Goal: Task Accomplishment & Management: Use online tool/utility

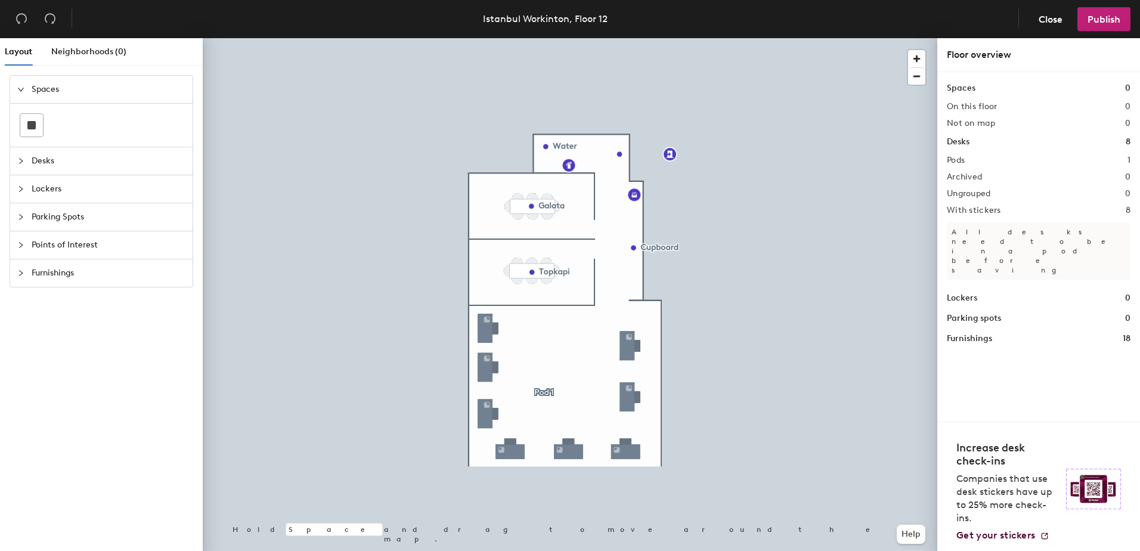
click at [26, 92] on div at bounding box center [24, 89] width 14 height 13
click at [20, 90] on icon "collapsed" at bounding box center [20, 89] width 7 height 7
click at [38, 119] on div at bounding box center [31, 125] width 23 height 23
click at [507, 218] on div "Layout Neighborhoods (0) Spaces Desks Lockers Parking Spots Points of Interest …" at bounding box center [570, 296] width 1140 height 517
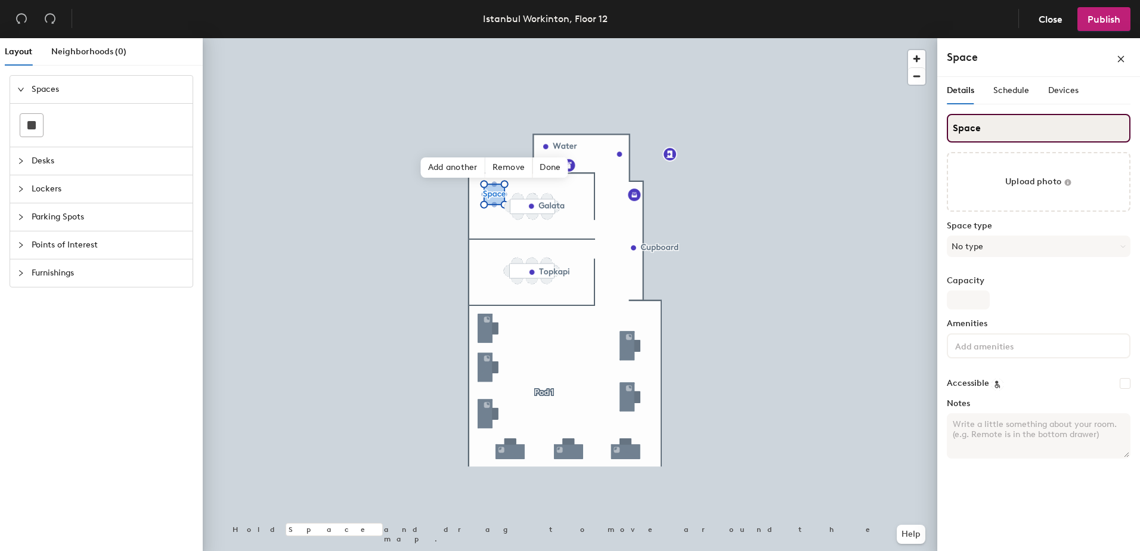
click at [1016, 136] on input "Space" at bounding box center [1038, 128] width 184 height 29
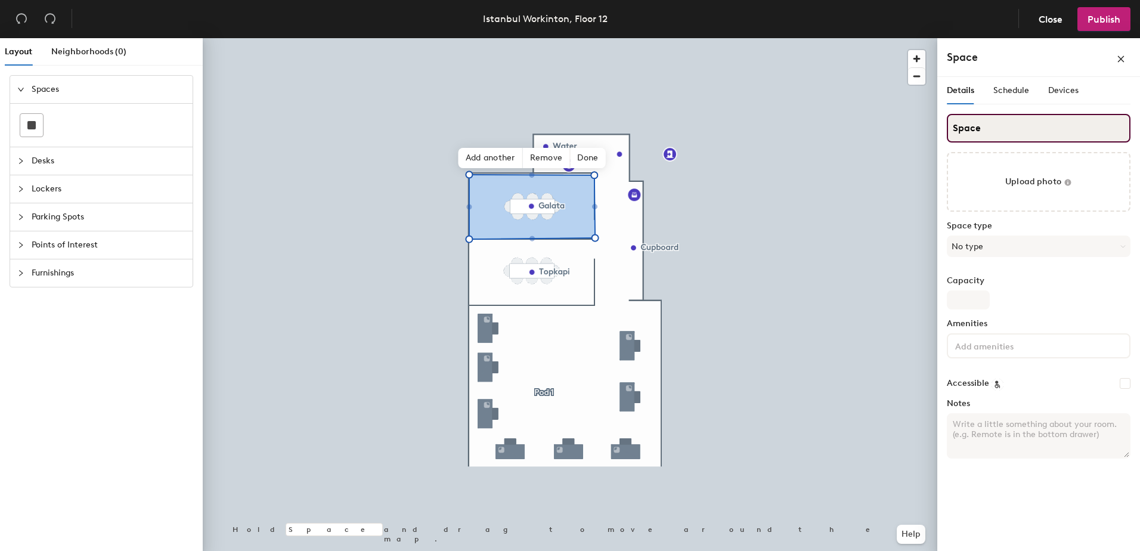
click at [989, 127] on input "Space" at bounding box center [1038, 128] width 184 height 29
drag, startPoint x: 991, startPoint y: 128, endPoint x: 940, endPoint y: 126, distance: 50.1
click at [940, 126] on div "Details Schedule Devices Space Upload photo Space type No type Capacity Ameniti…" at bounding box center [1038, 316] width 203 height 479
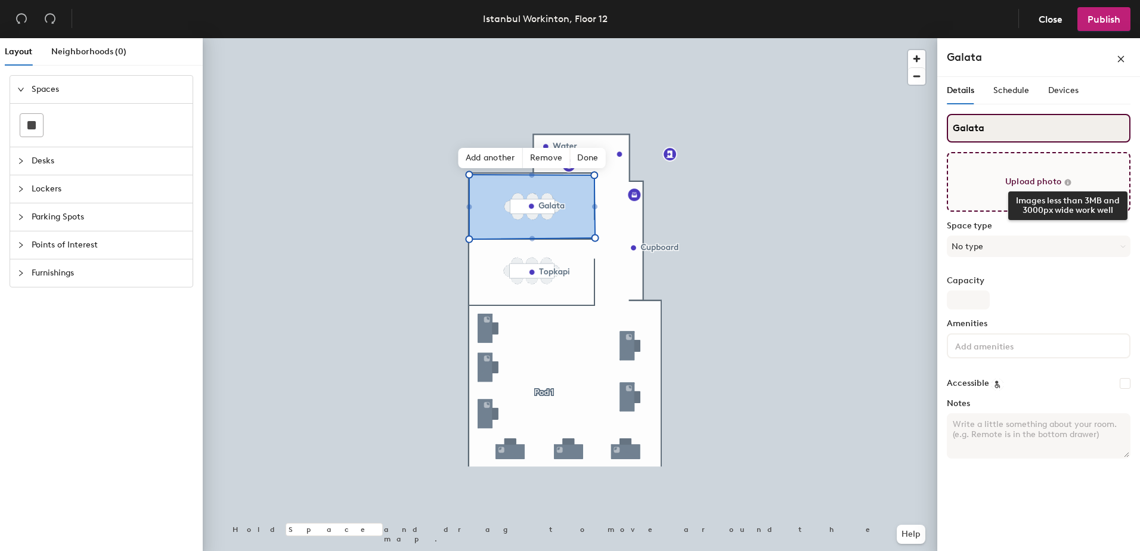
type input "Galata"
click at [1070, 180] on icon at bounding box center [1067, 182] width 8 height 8
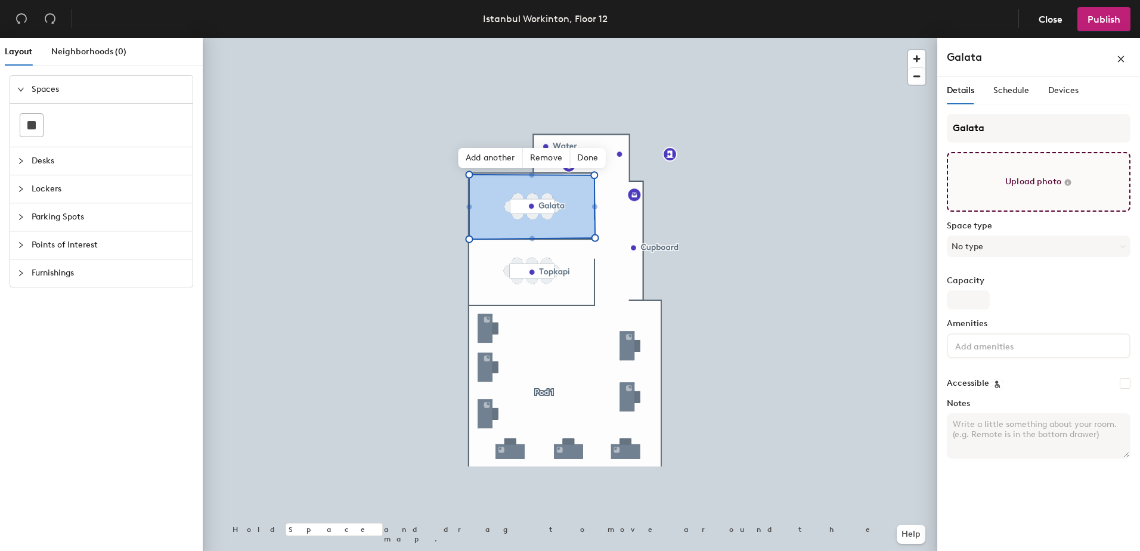
click at [1048, 178] on input "file" at bounding box center [1038, 182] width 184 height 60
type input "C:\fakepath\IMG_4922.JPG"
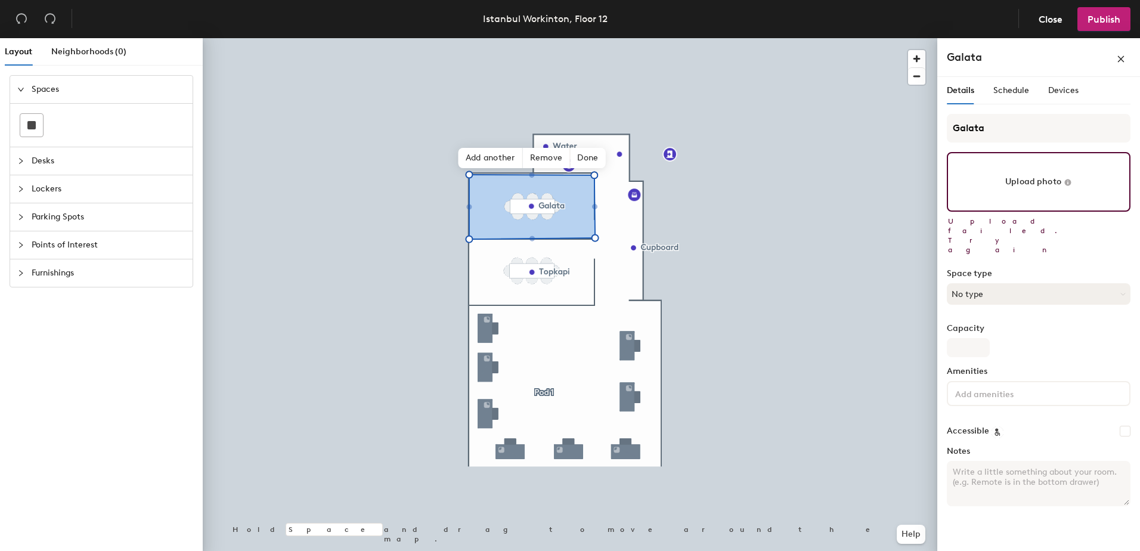
click at [1078, 283] on button "No type" at bounding box center [1038, 293] width 184 height 21
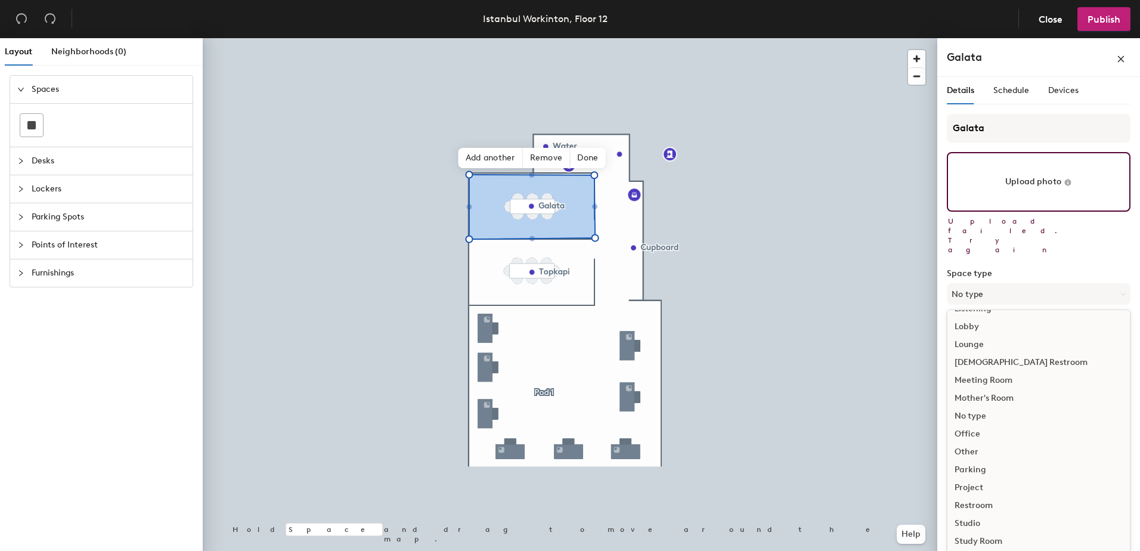
scroll to position [267, 0]
click at [998, 370] on div "Meeting Room" at bounding box center [1038, 379] width 182 height 18
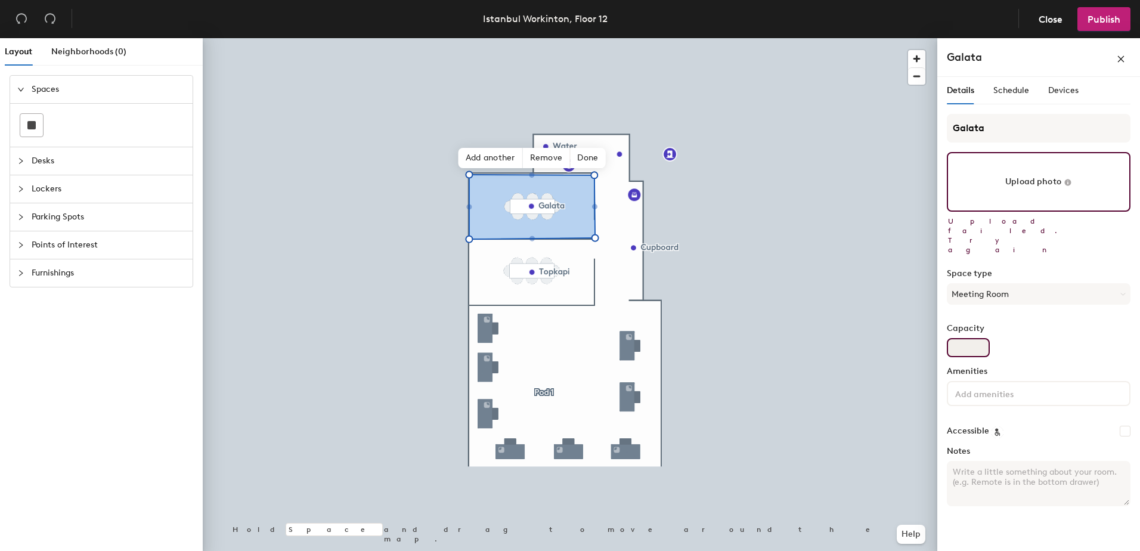
click at [981, 338] on input "Capacity" at bounding box center [967, 347] width 43 height 19
type input "6"
click at [998, 386] on input at bounding box center [1005, 393] width 107 height 14
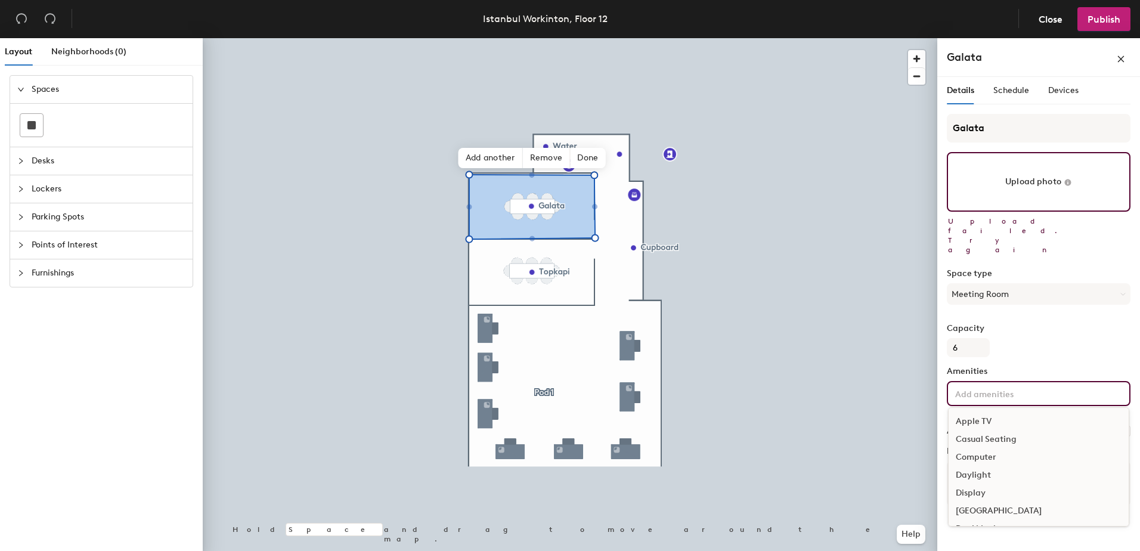
click at [992, 466] on div "Daylight" at bounding box center [1038, 475] width 180 height 18
click at [1015, 504] on div "Video Conferencing" at bounding box center [1038, 513] width 180 height 18
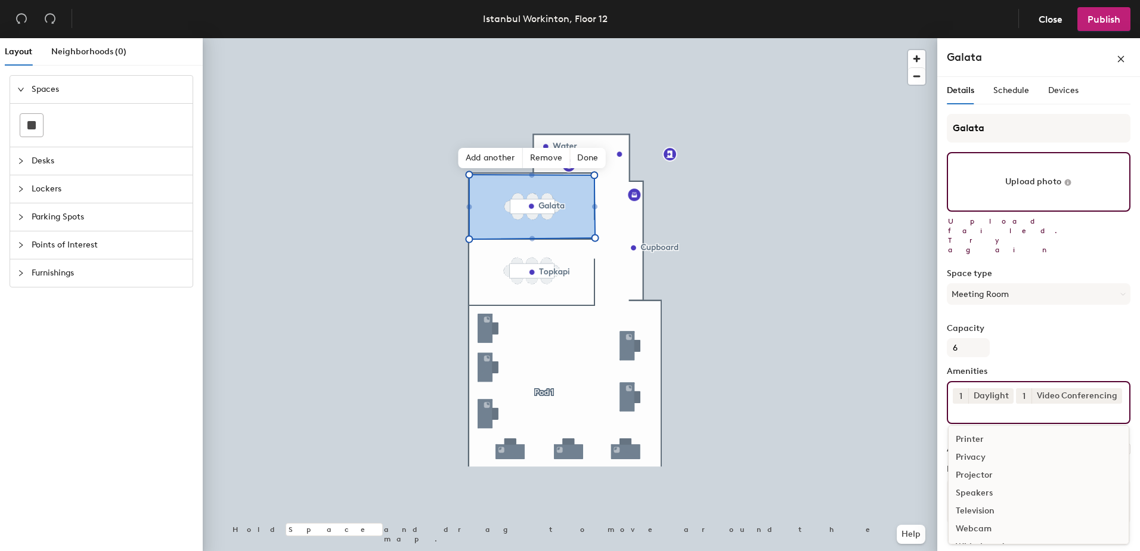
scroll to position [213, 0]
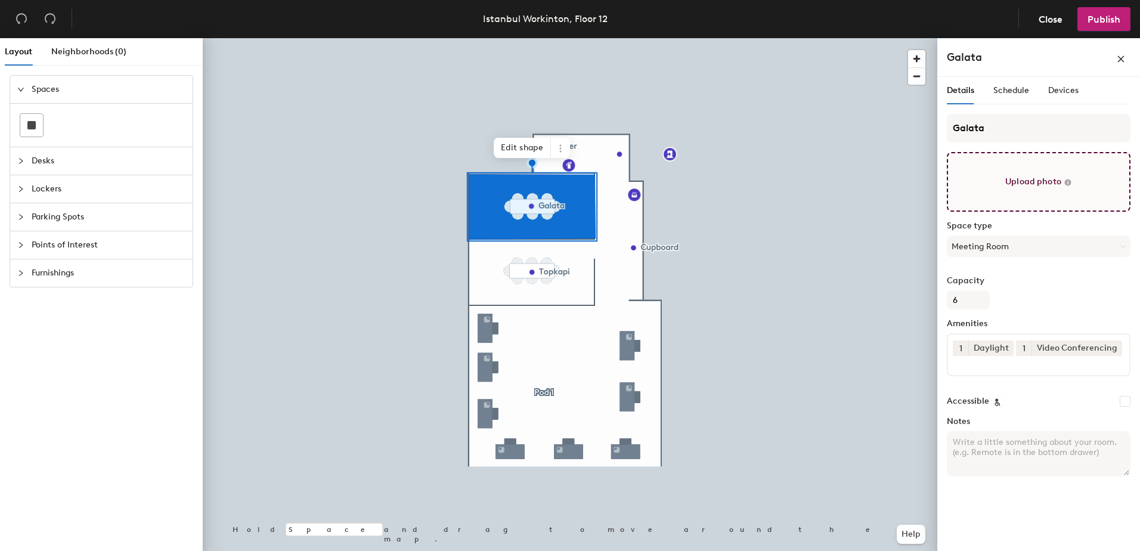
click at [1036, 187] on input "file" at bounding box center [1038, 182] width 184 height 60
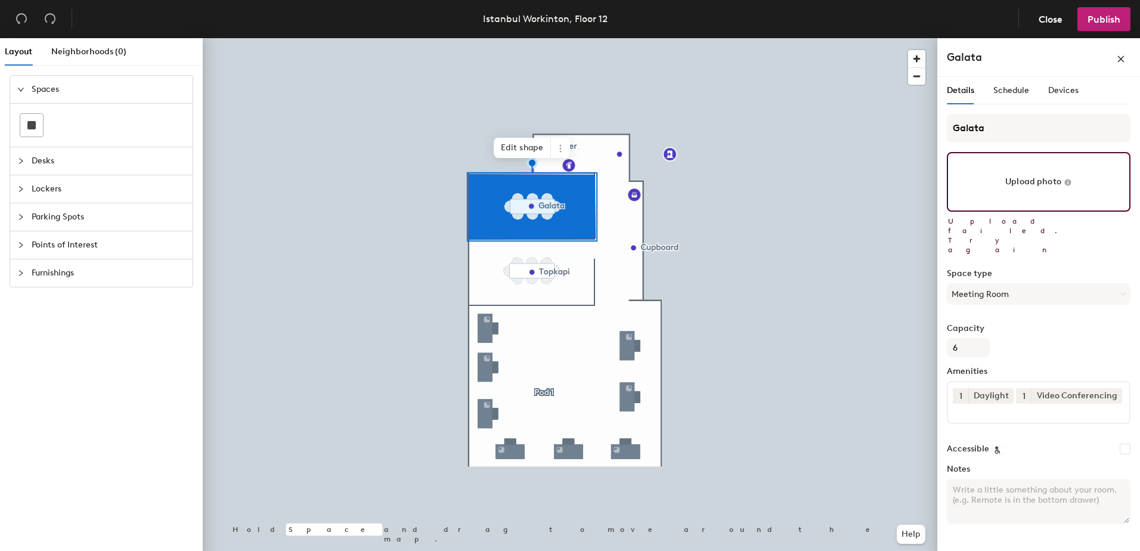
type input "C:\fakepath\resize_IMG_4922.JPG"
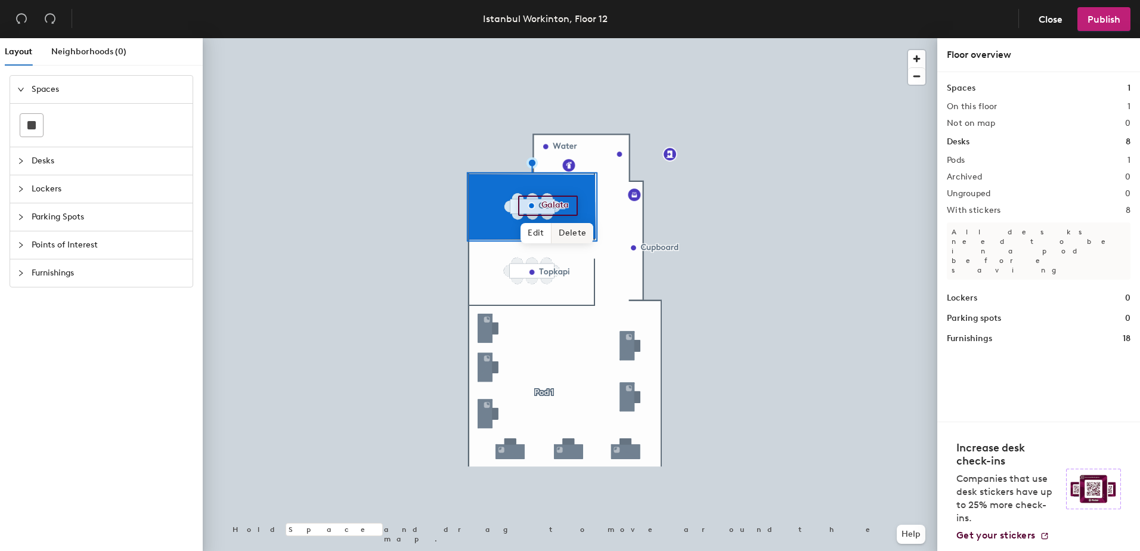
click at [568, 233] on span "Delete" at bounding box center [572, 233] width 42 height 20
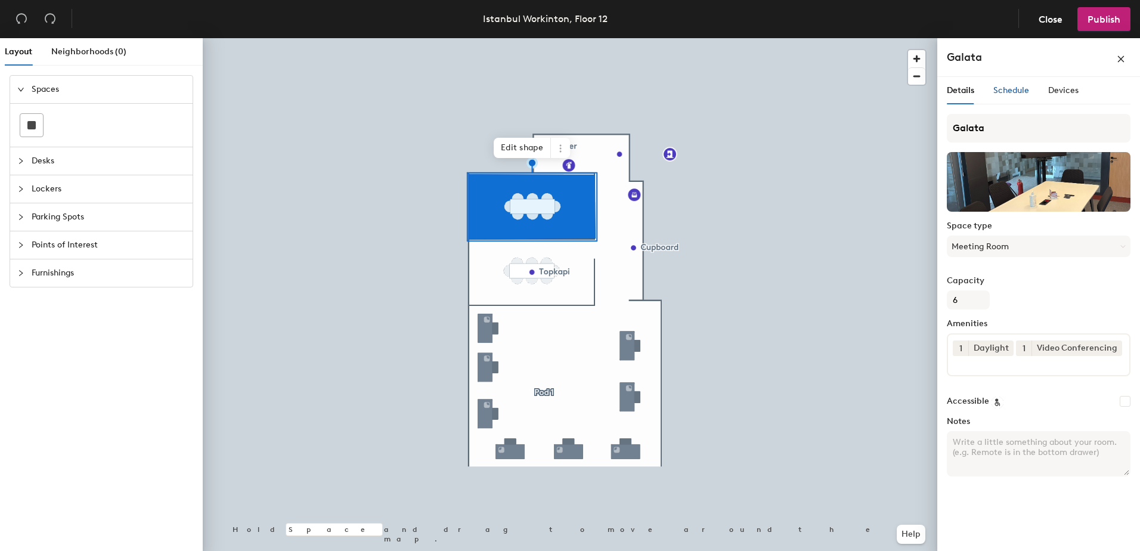
click at [1024, 91] on span "Schedule" at bounding box center [1011, 90] width 36 height 10
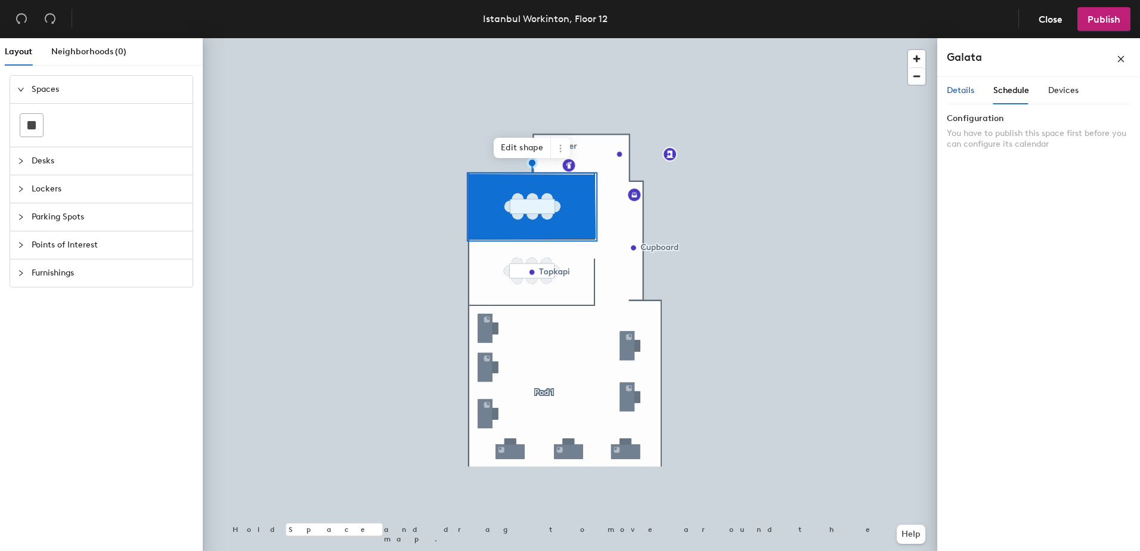
click at [968, 91] on span "Details" at bounding box center [959, 90] width 27 height 10
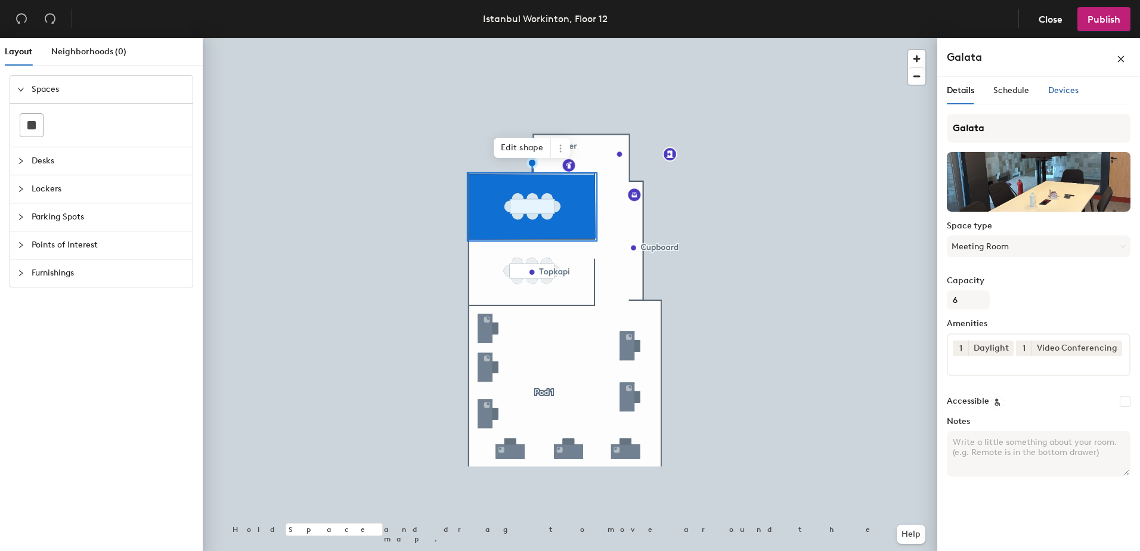
click at [1057, 91] on span "Devices" at bounding box center [1063, 90] width 30 height 10
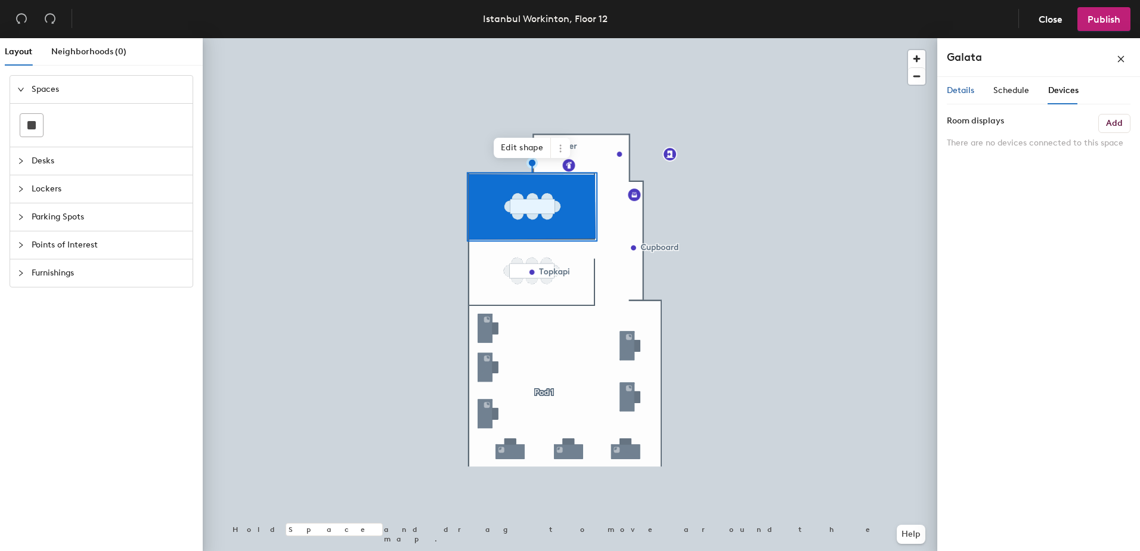
click at [958, 89] on span "Details" at bounding box center [959, 90] width 27 height 10
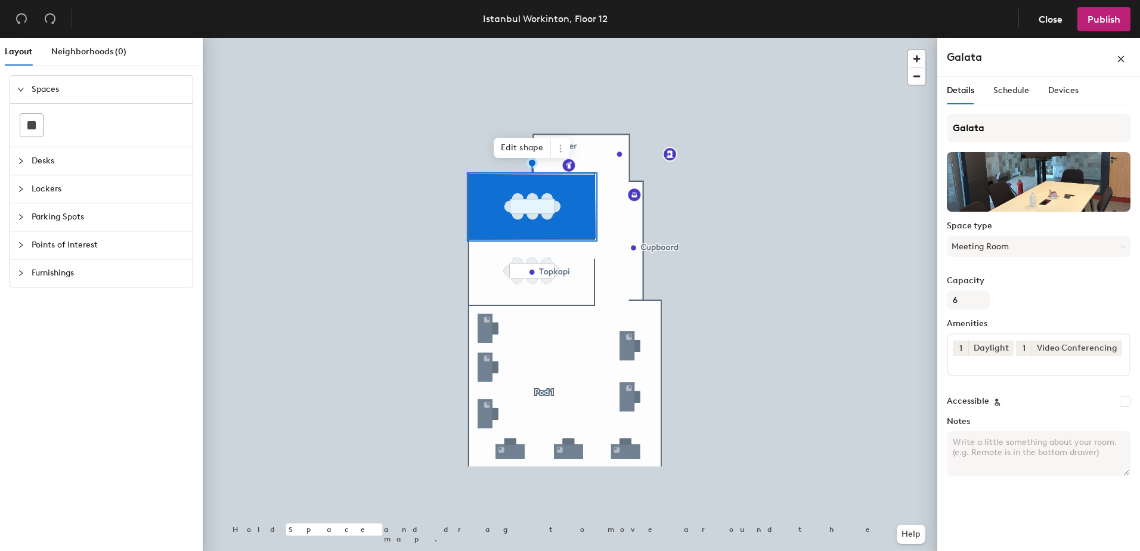
click at [477, 277] on div "Layout Neighborhoods (0) Spaces Desks Lockers Parking Spots Points of Interest …" at bounding box center [570, 296] width 1140 height 517
click at [29, 120] on div at bounding box center [31, 125] width 23 height 23
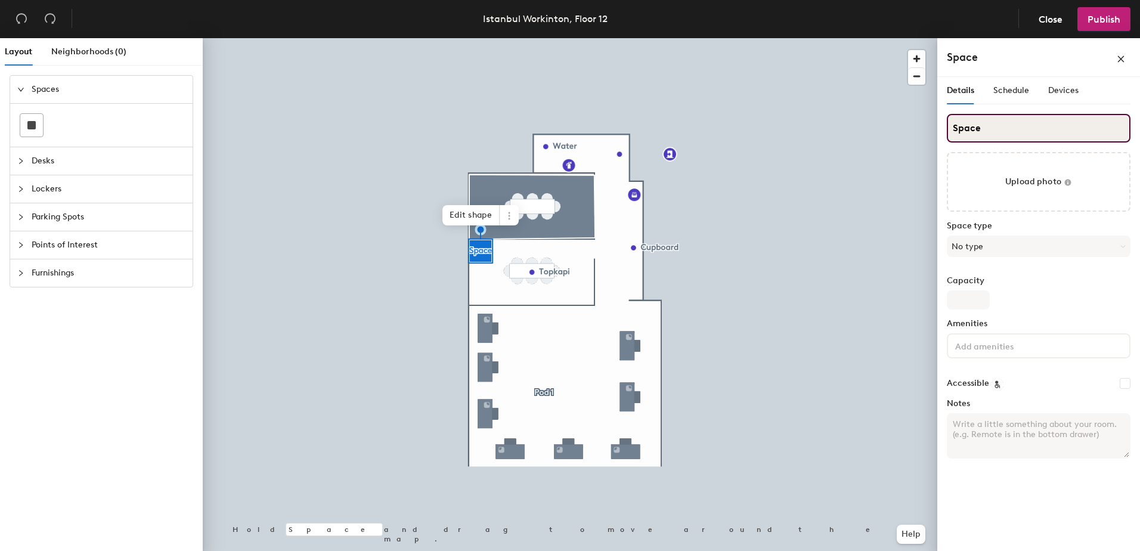
click at [1013, 129] on input "Space" at bounding box center [1038, 128] width 184 height 29
click at [929, 120] on div "Layout Neighborhoods (0) Spaces Desks Lockers Parking Spots Points of Interest …" at bounding box center [570, 296] width 1140 height 517
type input "Topkapi"
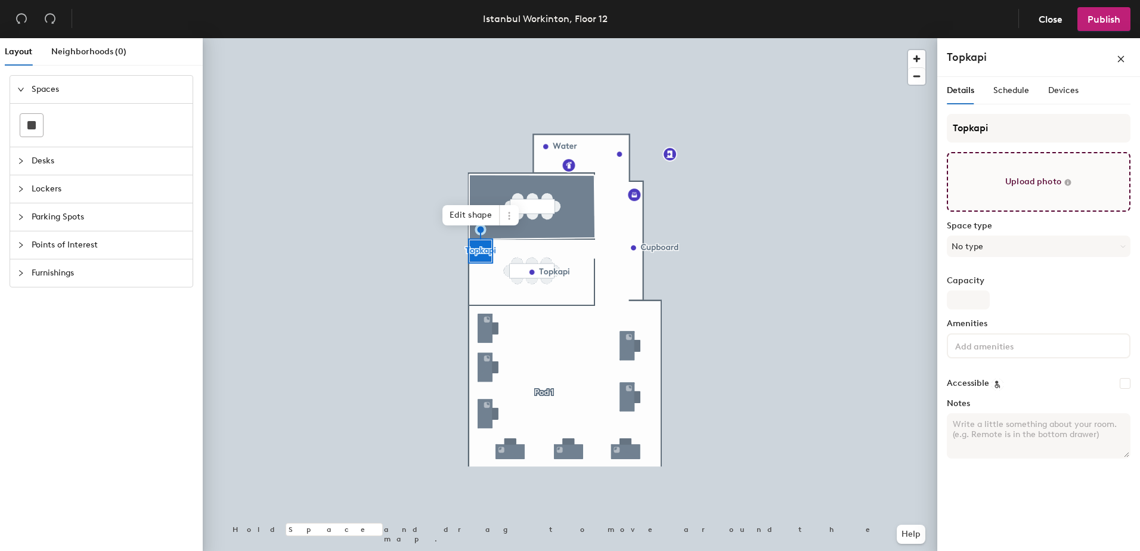
click at [1040, 184] on input "file" at bounding box center [1038, 182] width 184 height 60
type input "C:\fakepath\resize_IMG_4814.JPG"
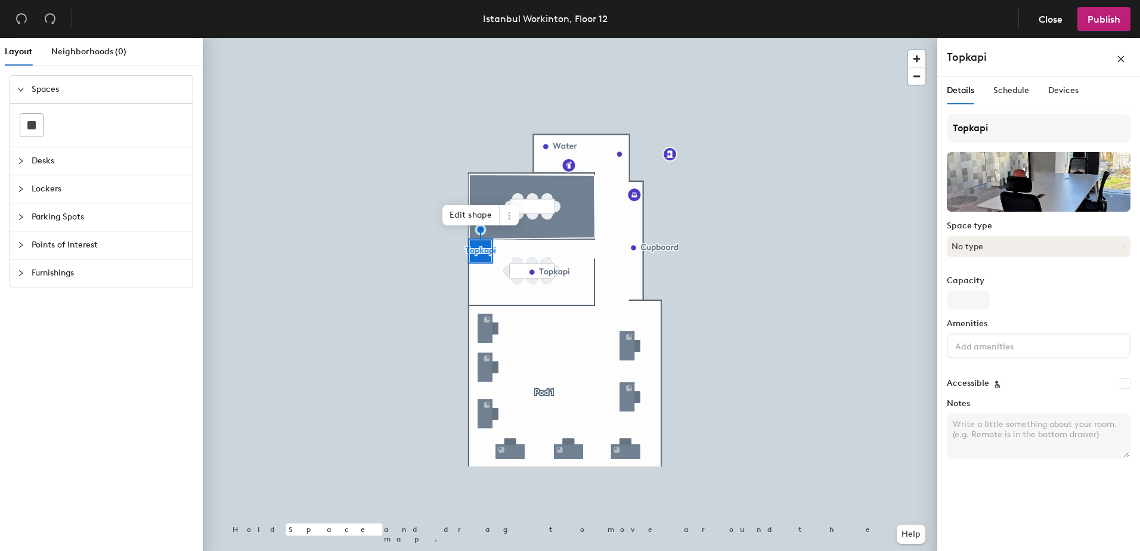
click at [1050, 249] on button "No type" at bounding box center [1038, 245] width 184 height 21
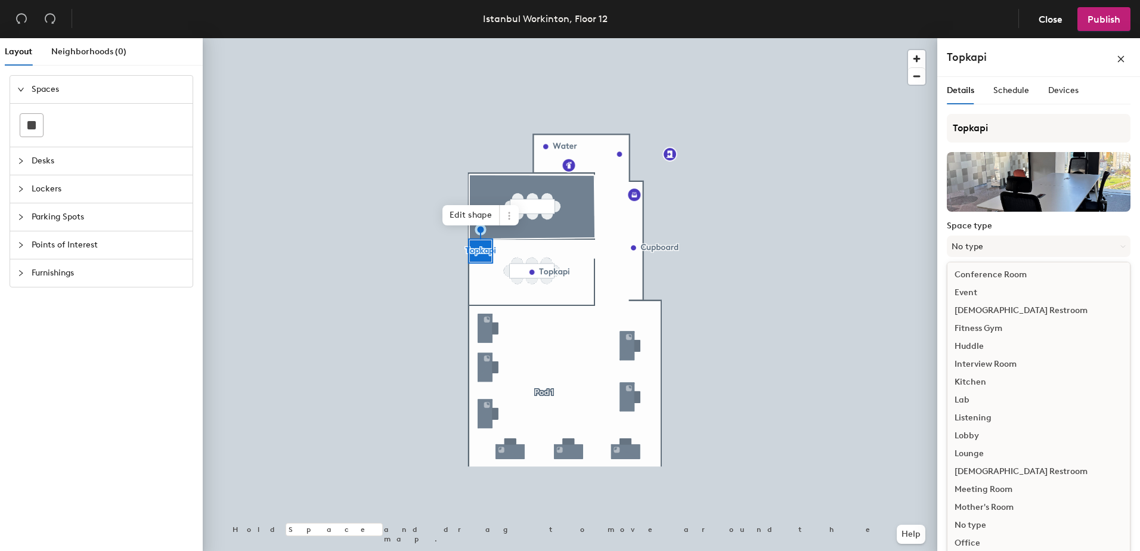
scroll to position [110, 0]
click at [973, 488] on div "Meeting Room" at bounding box center [1038, 488] width 182 height 18
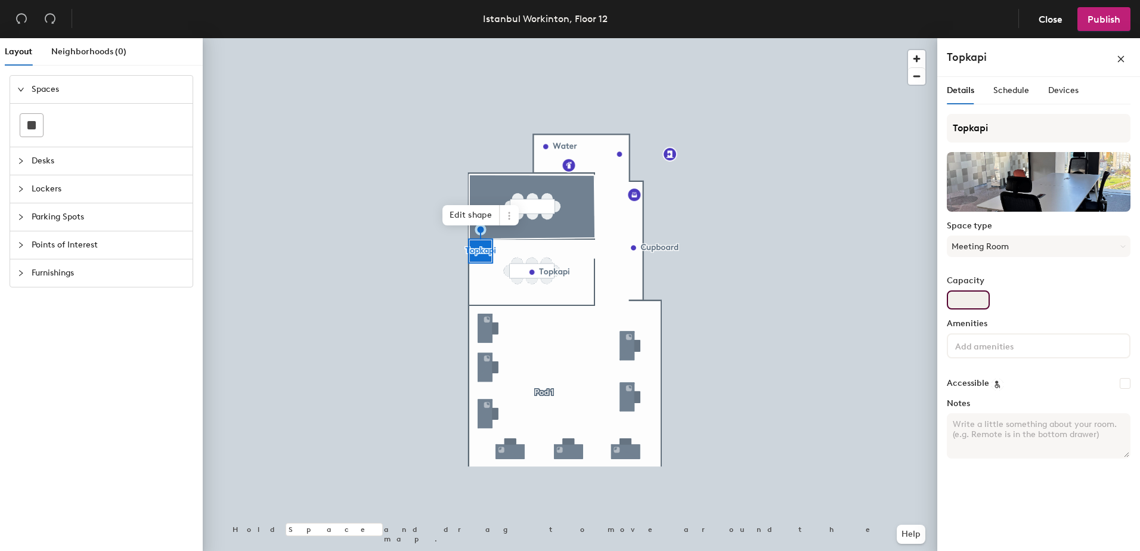
click at [966, 297] on input "Capacity" at bounding box center [967, 299] width 43 height 19
type input "6"
click at [998, 353] on div at bounding box center [1038, 345] width 184 height 25
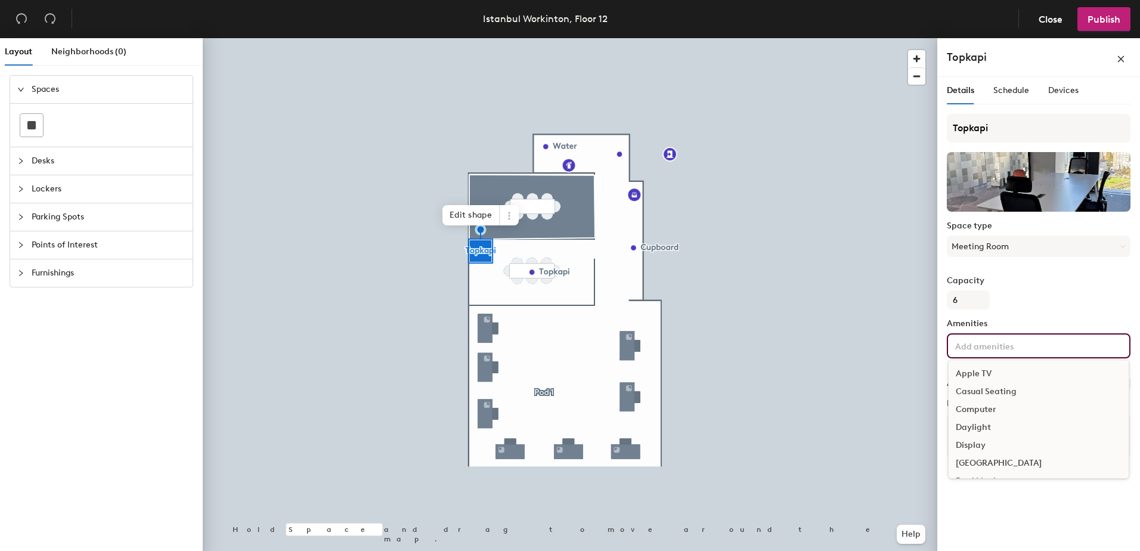
click at [999, 426] on div "Daylight" at bounding box center [1038, 427] width 180 height 18
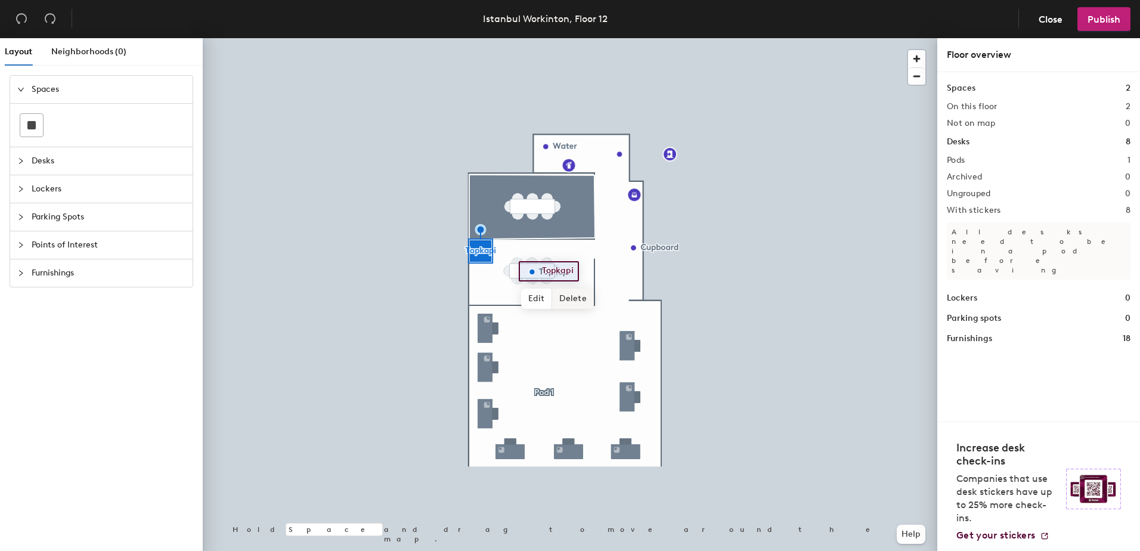
click at [566, 302] on span "Delete" at bounding box center [573, 298] width 42 height 20
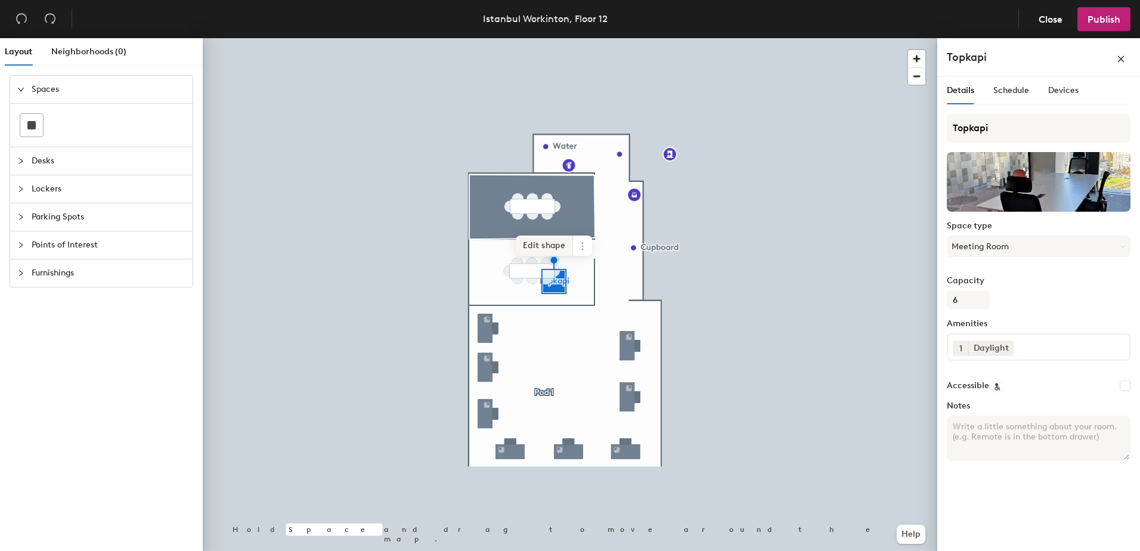
click at [557, 249] on span "Edit shape" at bounding box center [544, 245] width 57 height 20
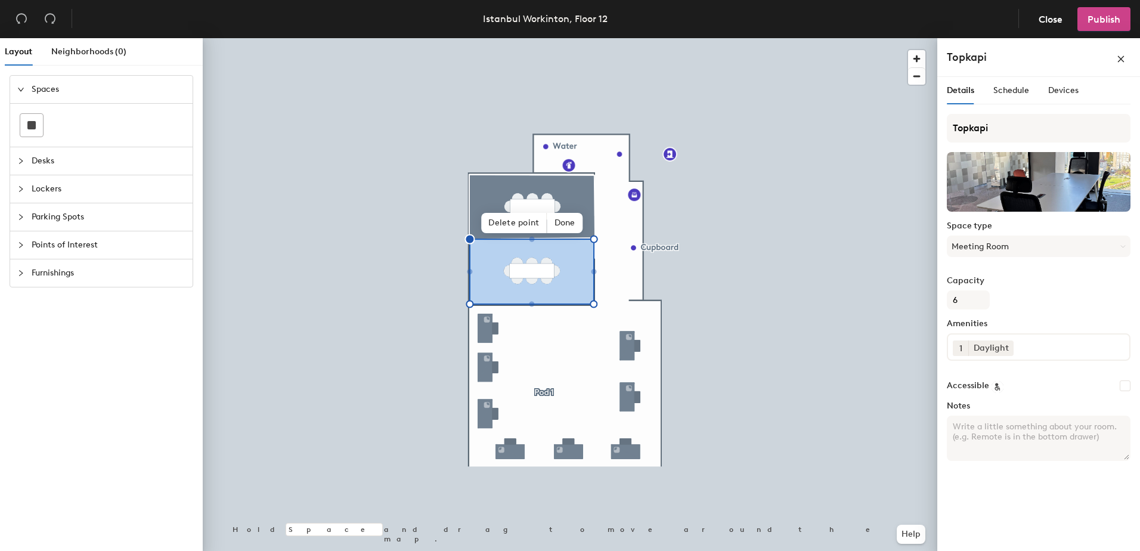
click at [1103, 23] on span "Publish" at bounding box center [1103, 19] width 33 height 11
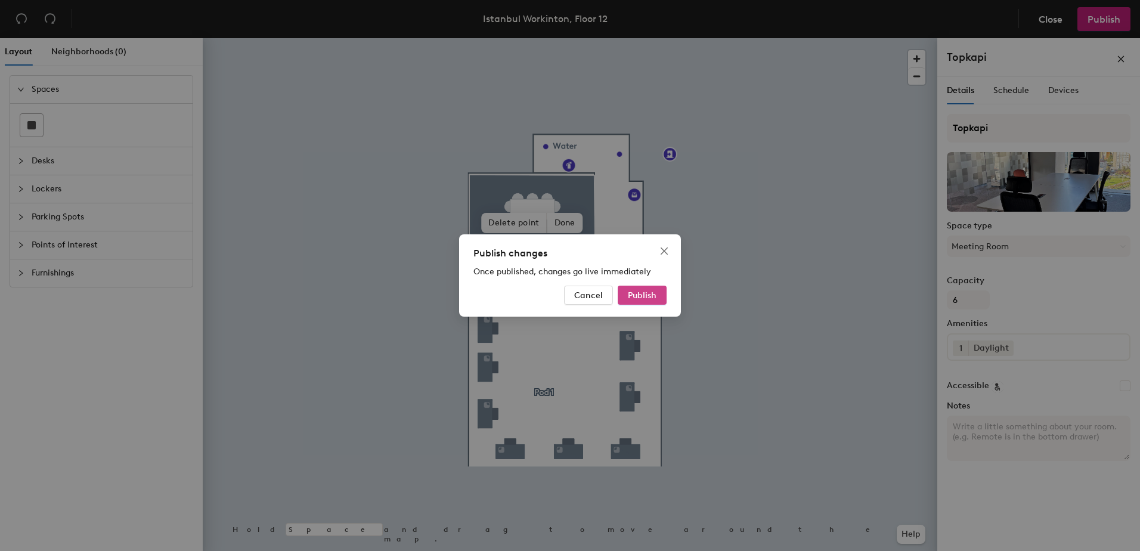
click at [651, 292] on span "Publish" at bounding box center [642, 295] width 29 height 10
